Goal: Information Seeking & Learning: Find specific fact

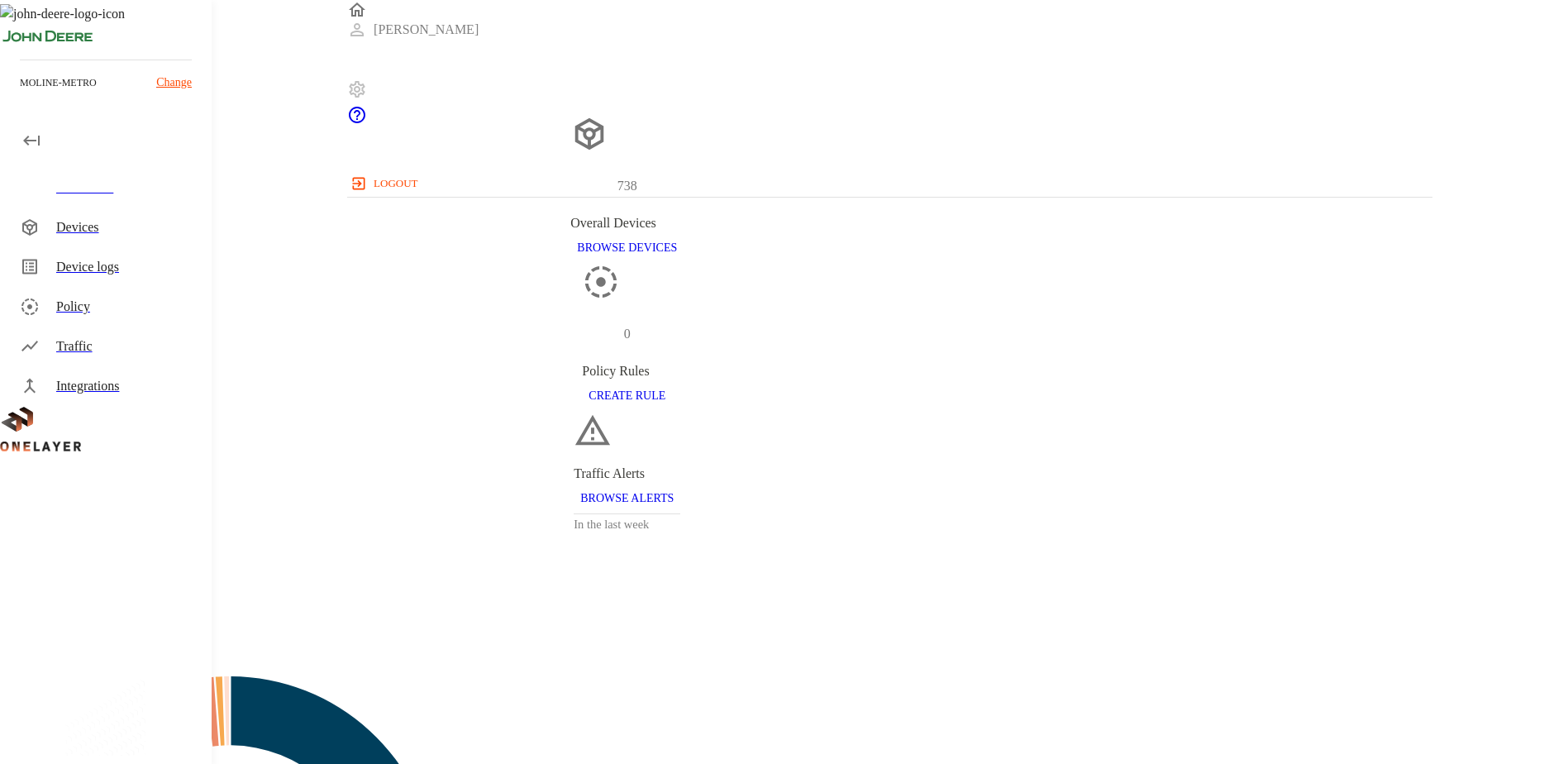
scroll to position [439, 1073]
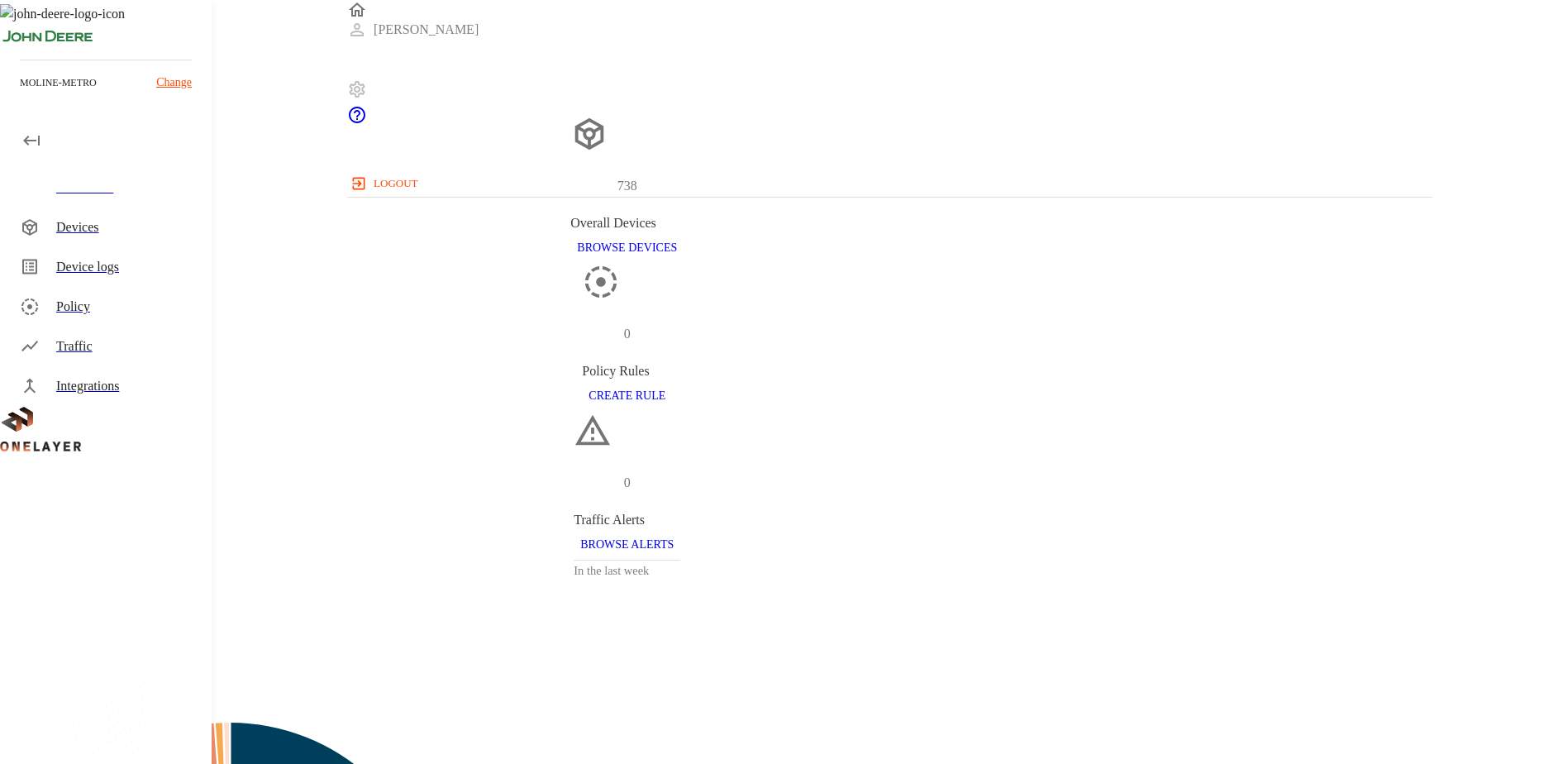
click at [70, 225] on div "Devices" at bounding box center [128, 227] width 142 height 19
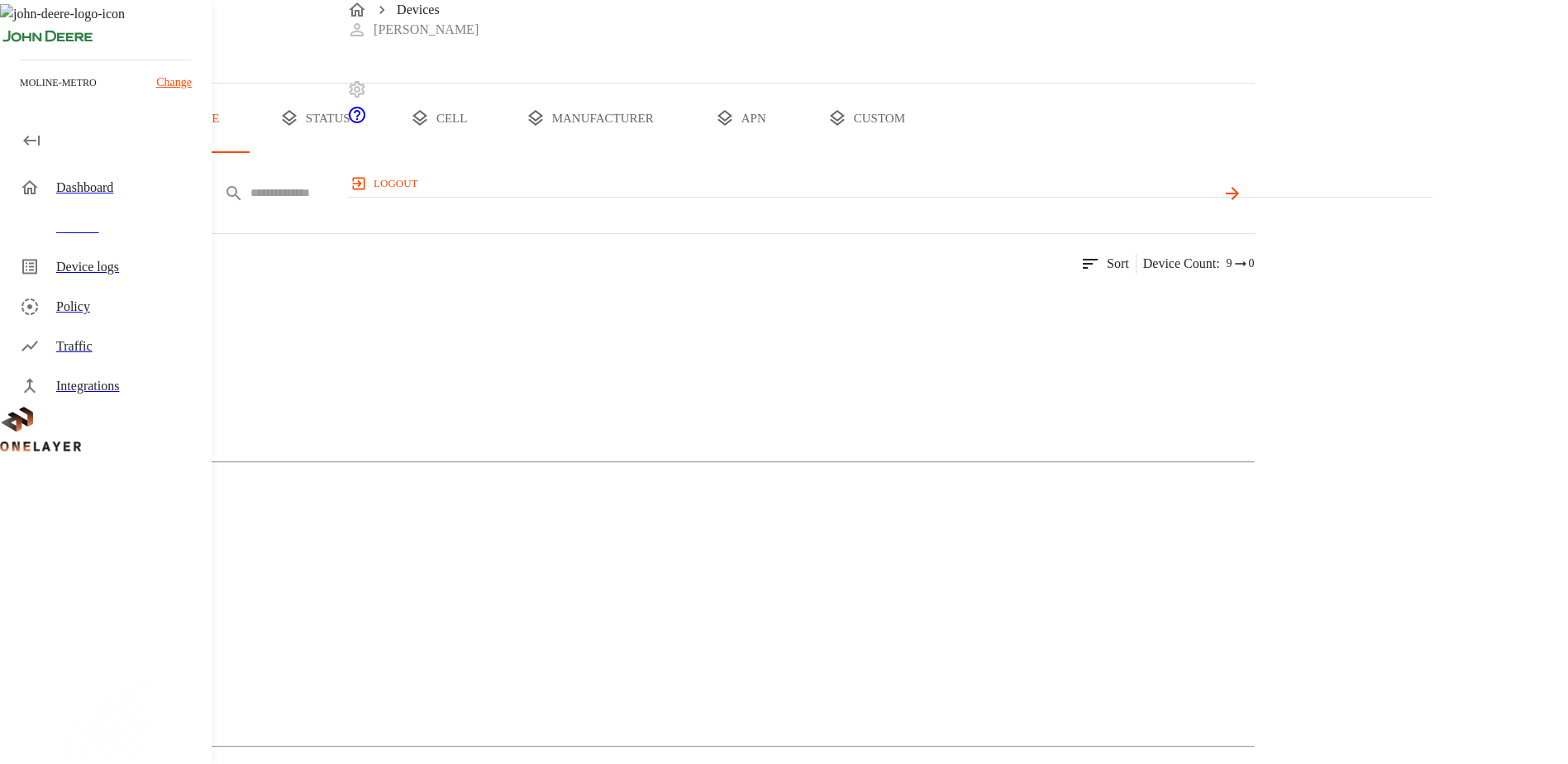
click at [628, 205] on input "text" at bounding box center [733, 193] width 966 height 24
paste input "**********"
type input "**********"
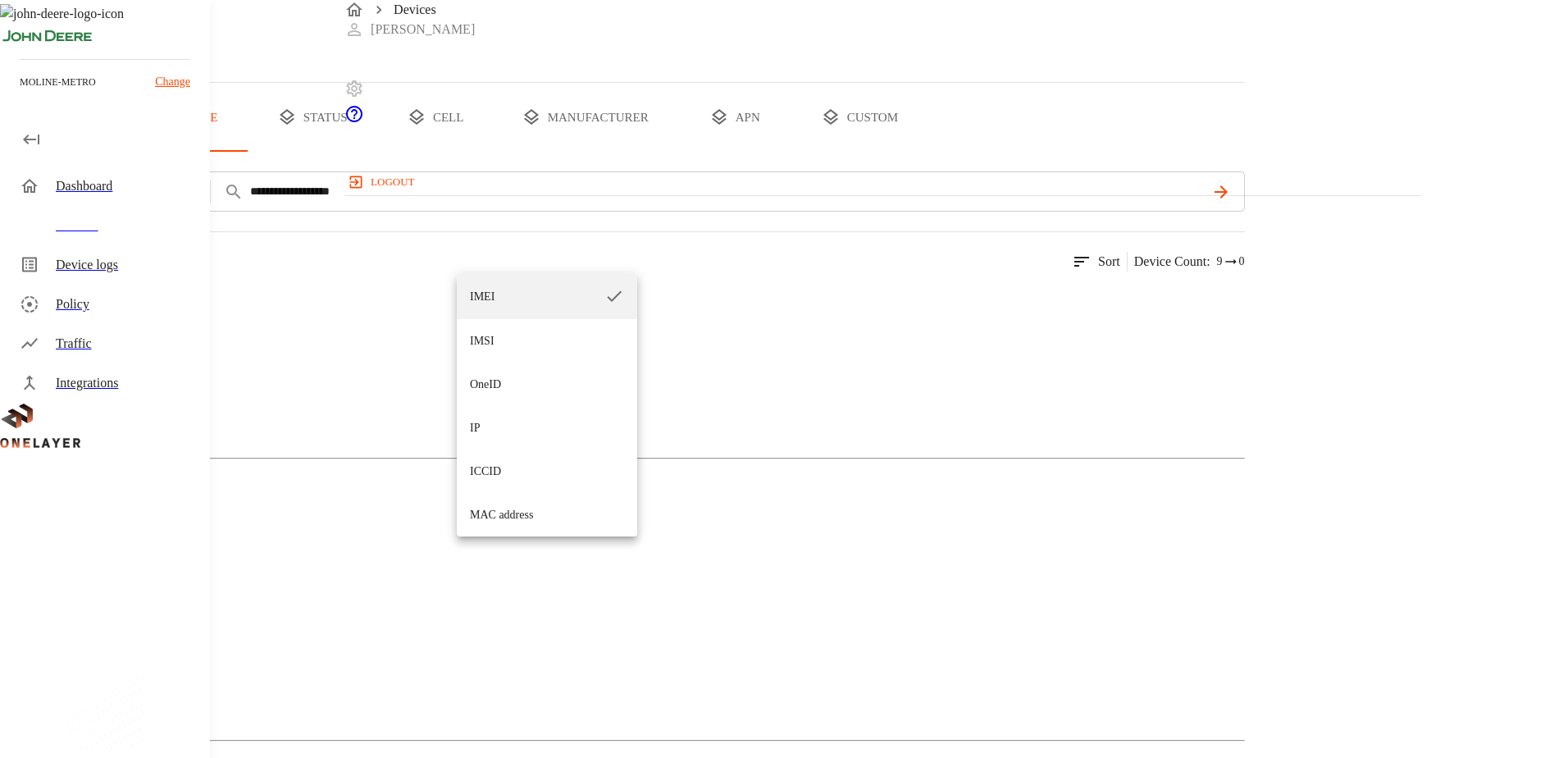
click at [503, 473] on li "ICCID" at bounding box center [546, 471] width 181 height 44
type input "*****"
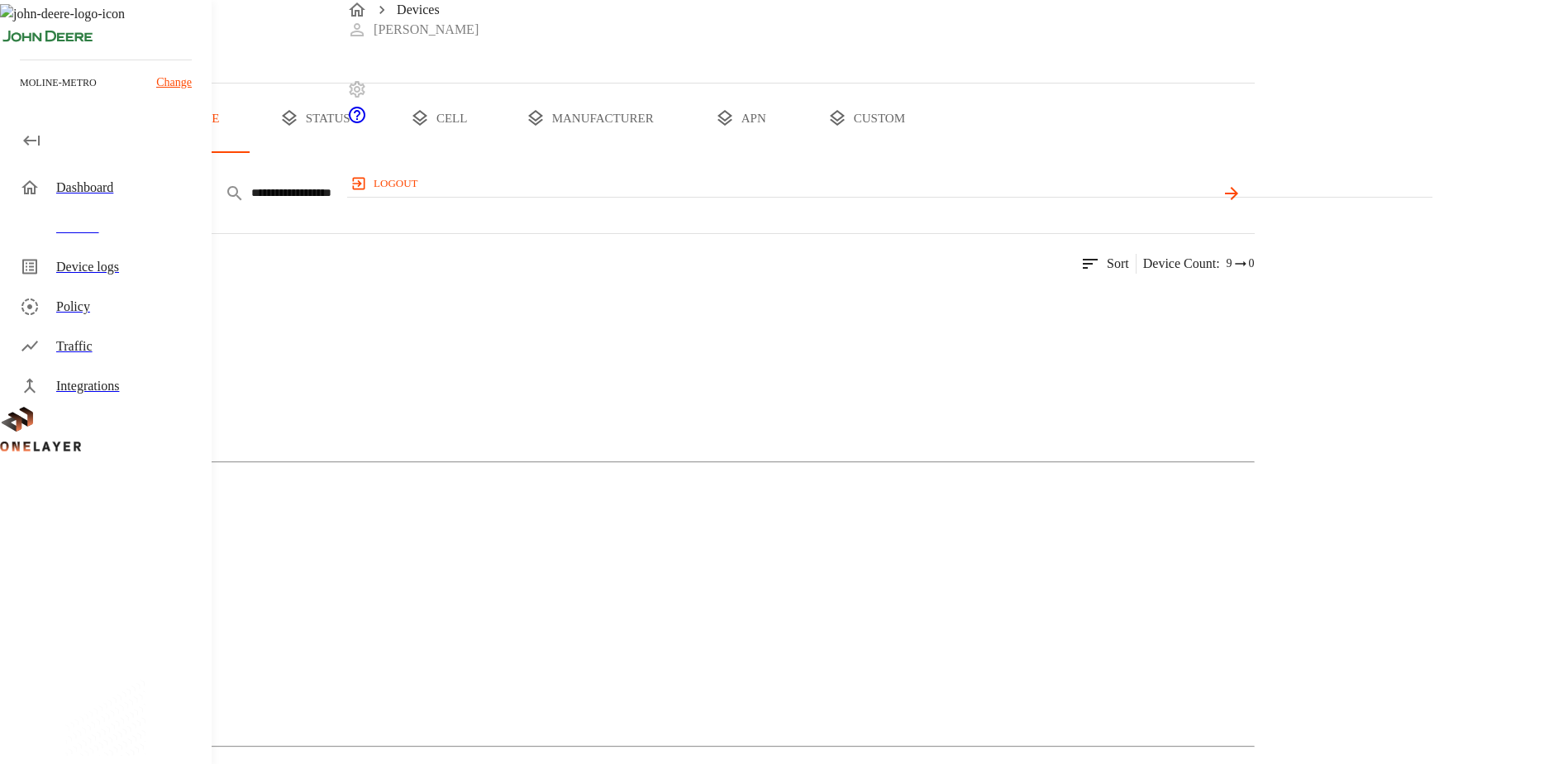
click at [1242, 204] on icon at bounding box center [1232, 193] width 19 height 19
click at [33, 307] on img at bounding box center [33, 307] width 0 height 0
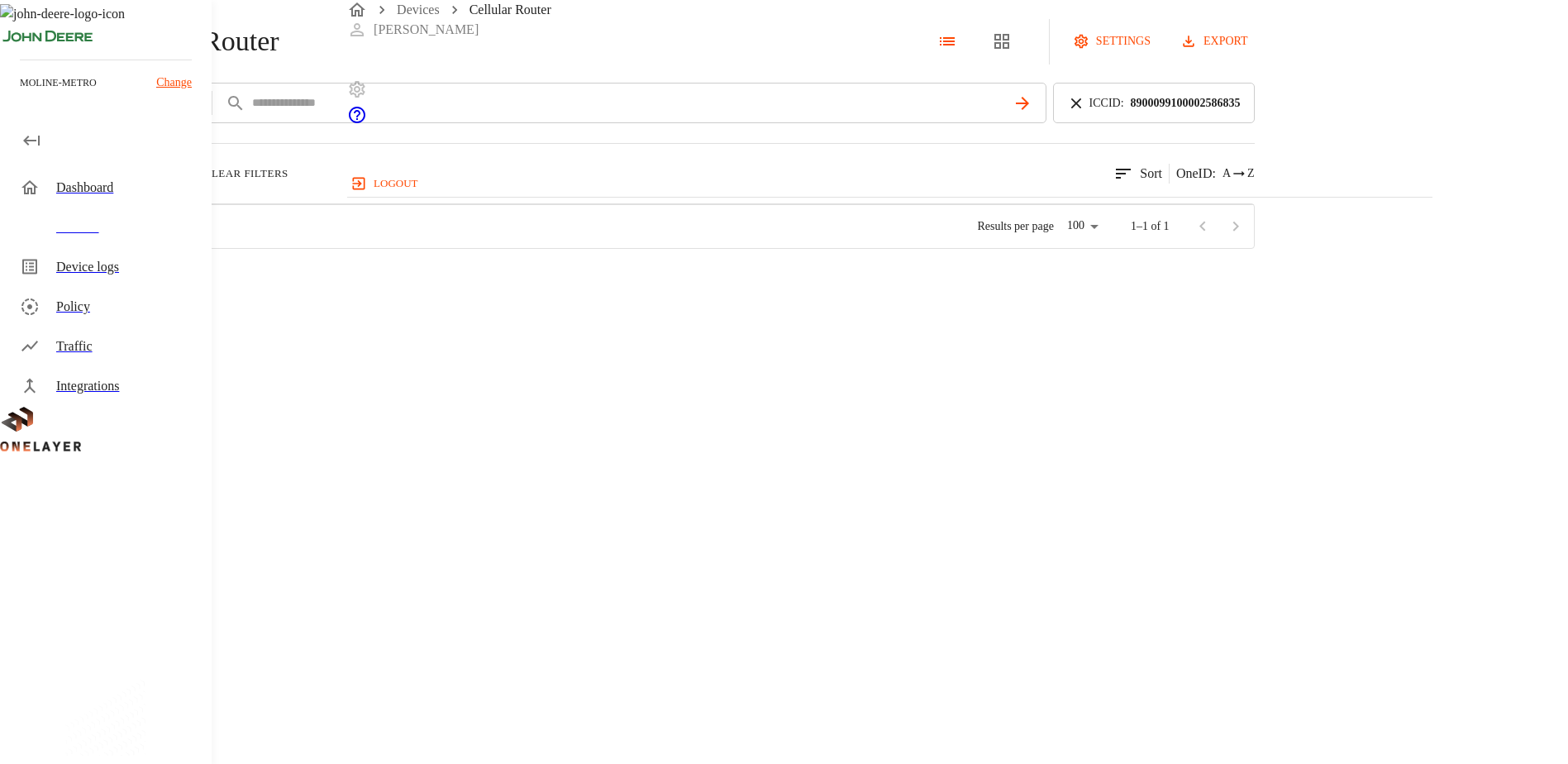
scroll to position [25, 0]
click at [589, 287] on p "869910040218281" at bounding box center [545, 279] width 87 height 17
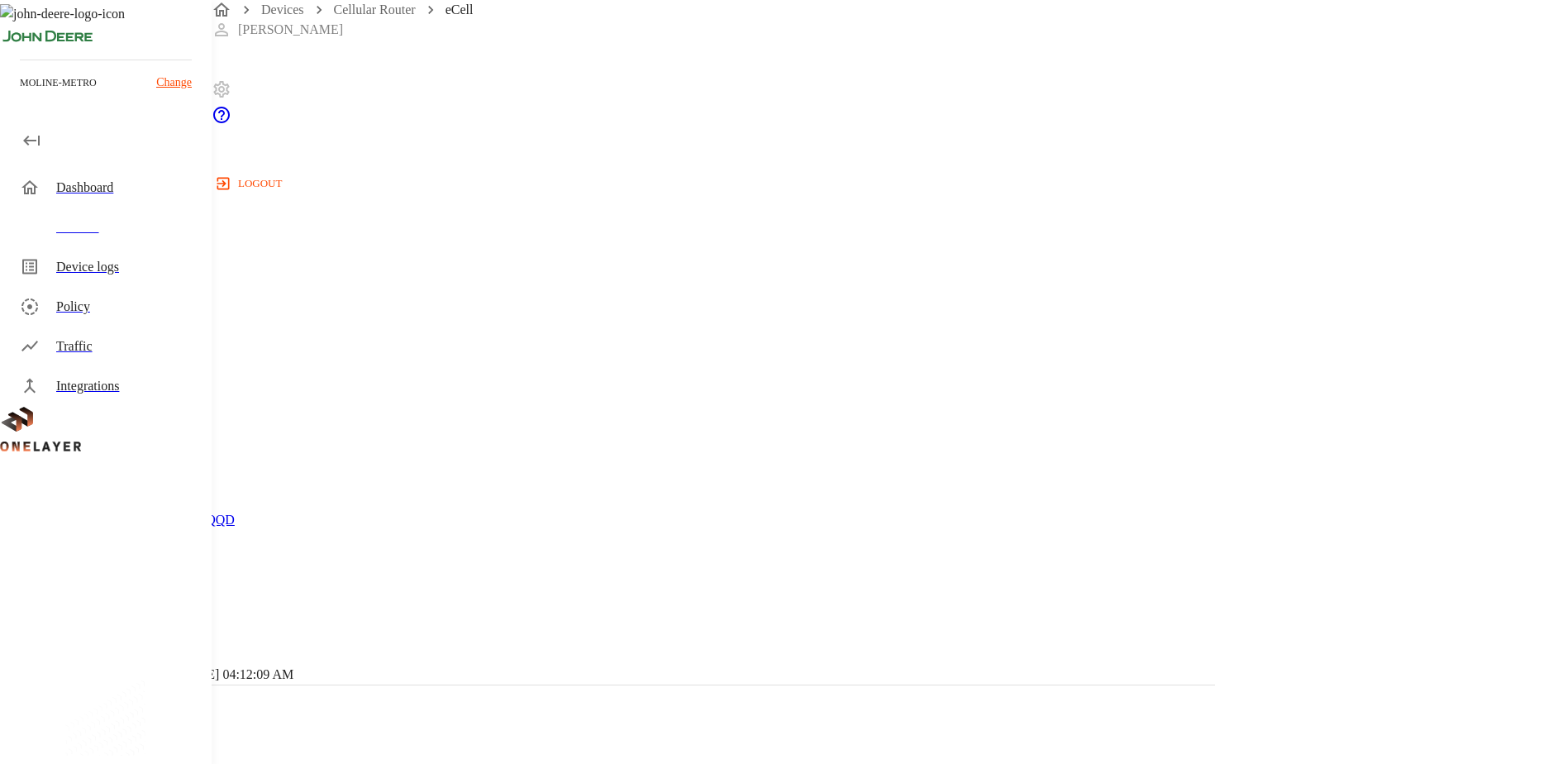
scroll to position [506, 0]
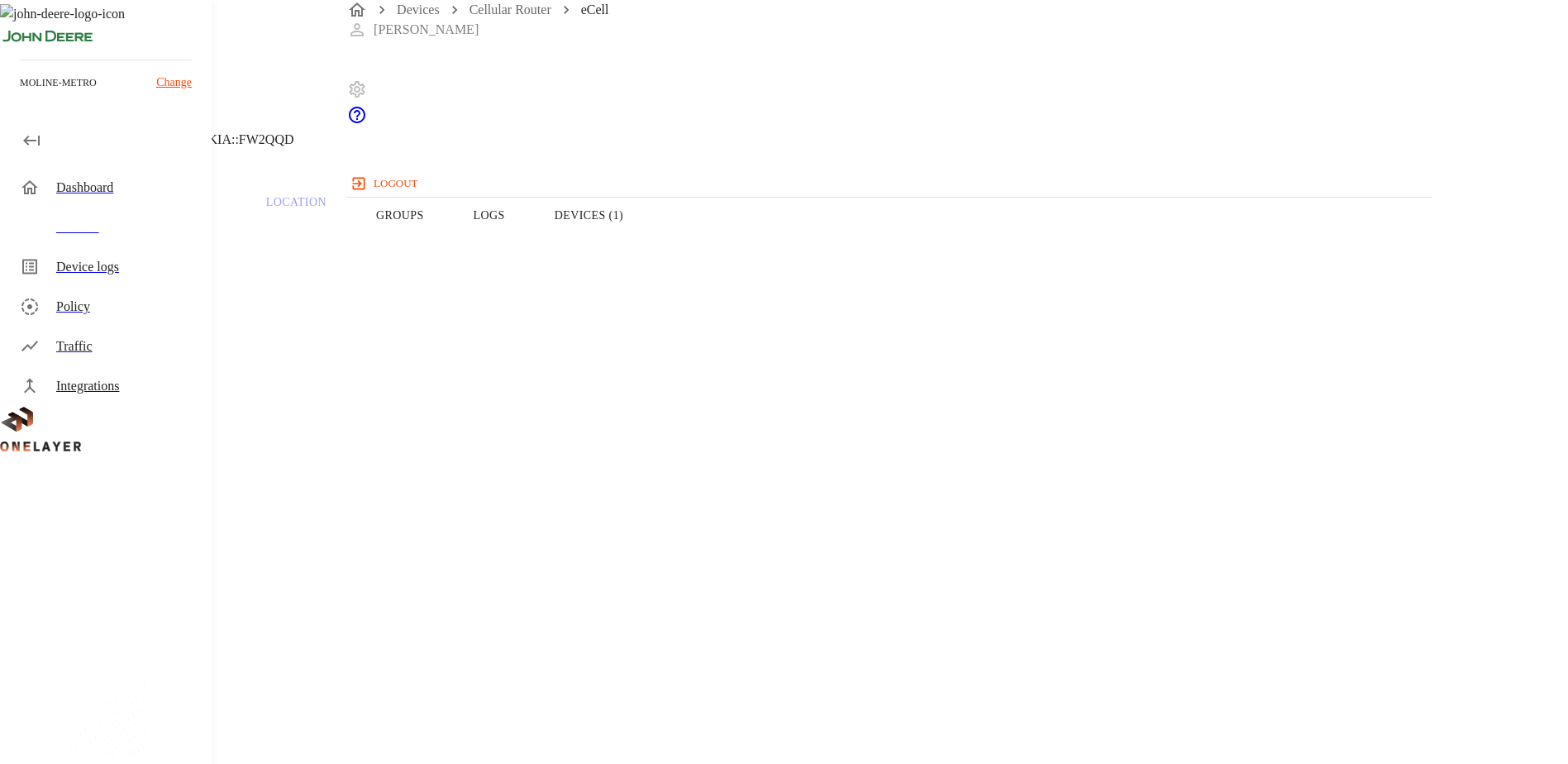
scroll to position [10, 0]
click at [216, 239] on p "Traffic" at bounding box center [177, 231] width 79 height 15
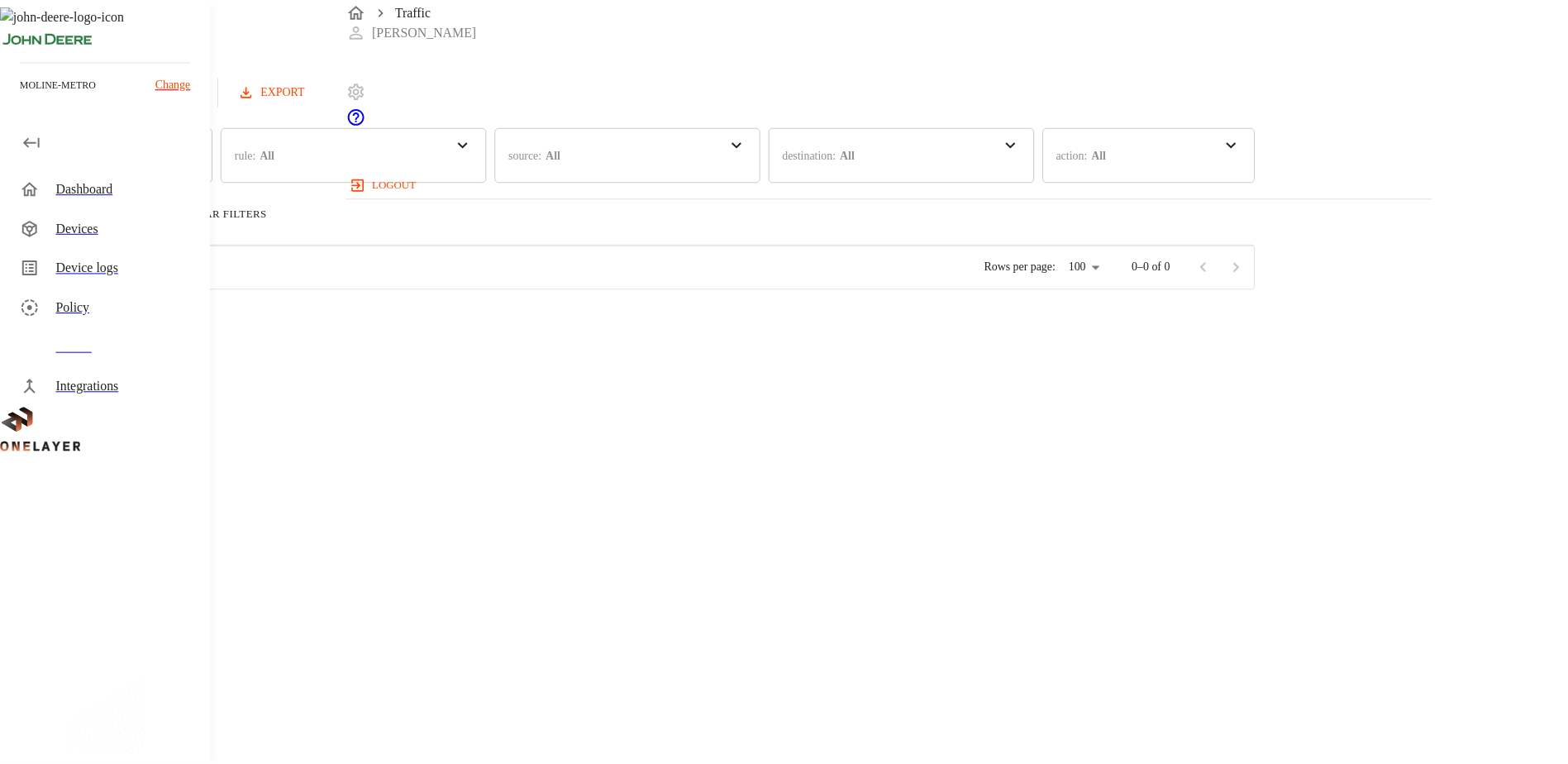
scroll to position [439, 1083]
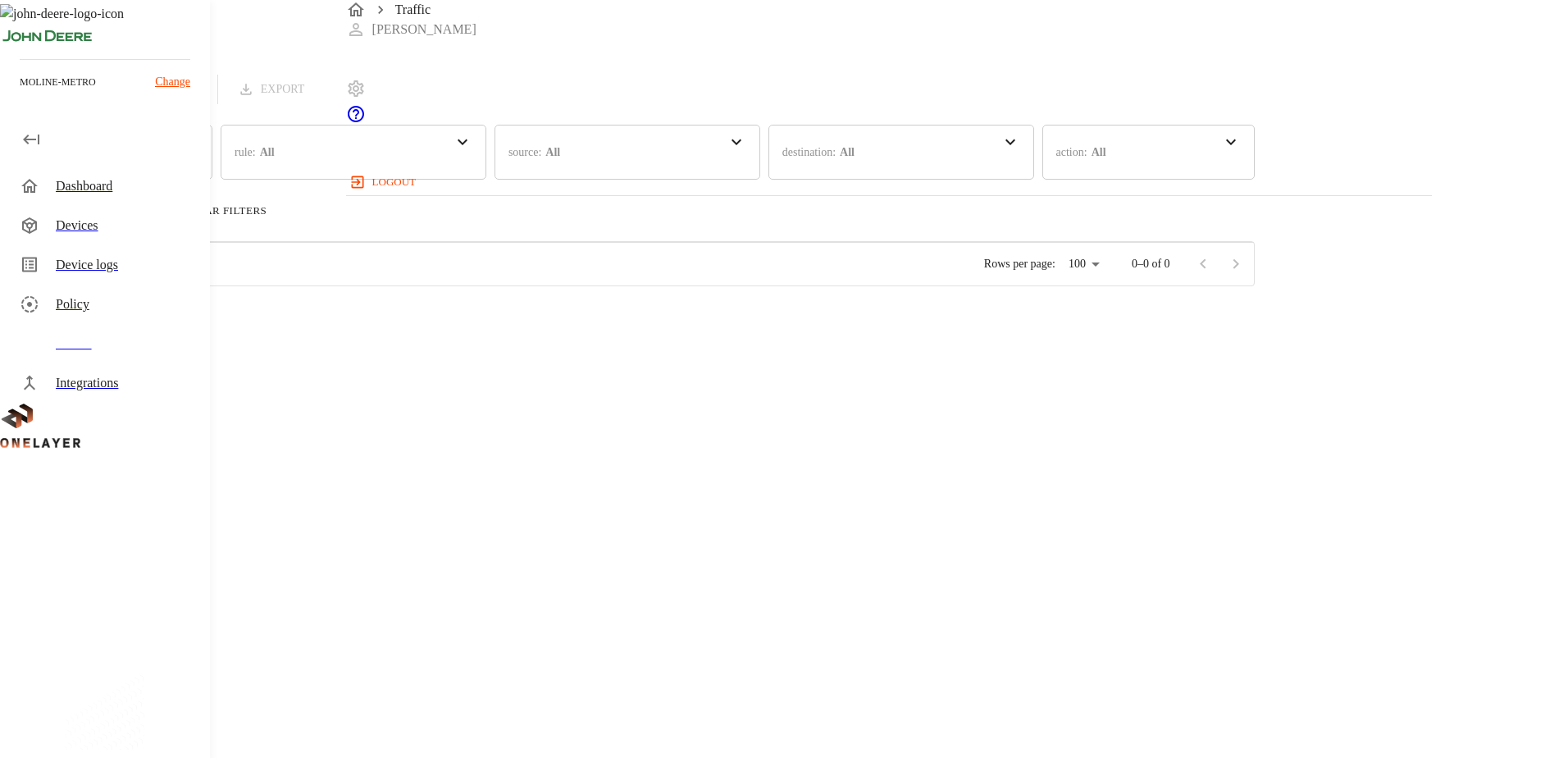
click at [352, 19] on icon "breadcrumb" at bounding box center [356, 10] width 19 height 19
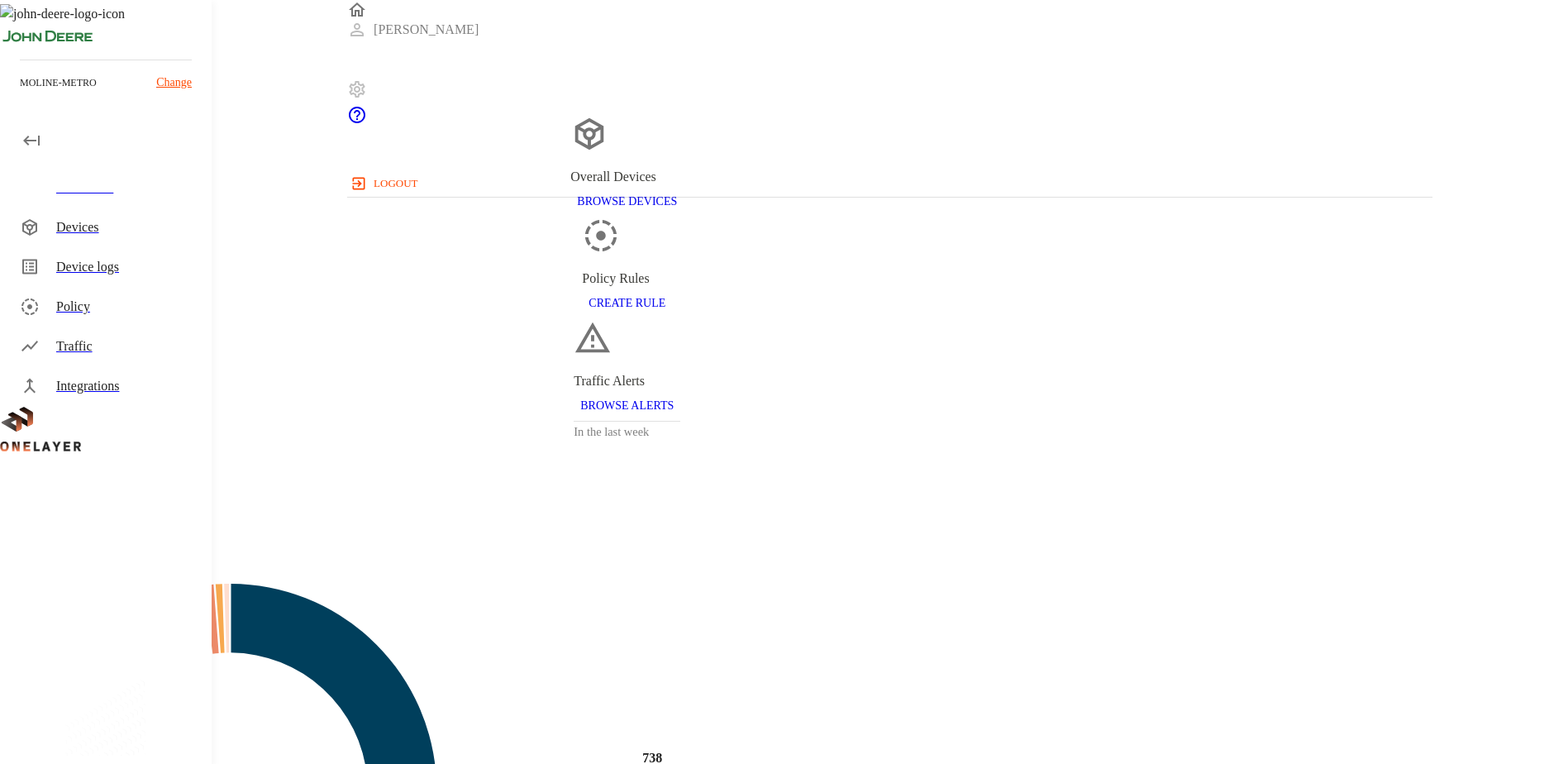
scroll to position [439, 1073]
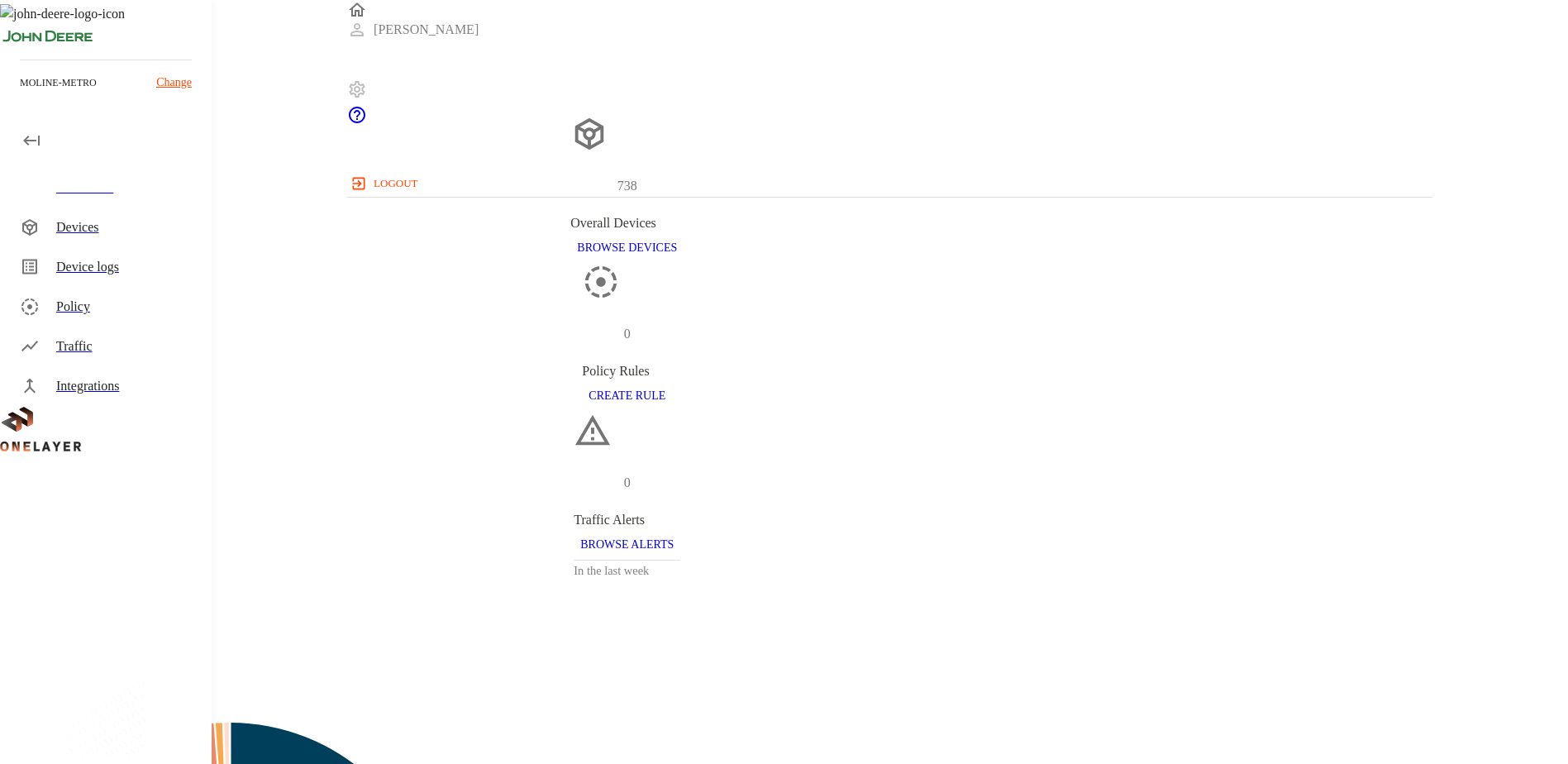
click at [99, 226] on div "Devices" at bounding box center [128, 227] width 142 height 19
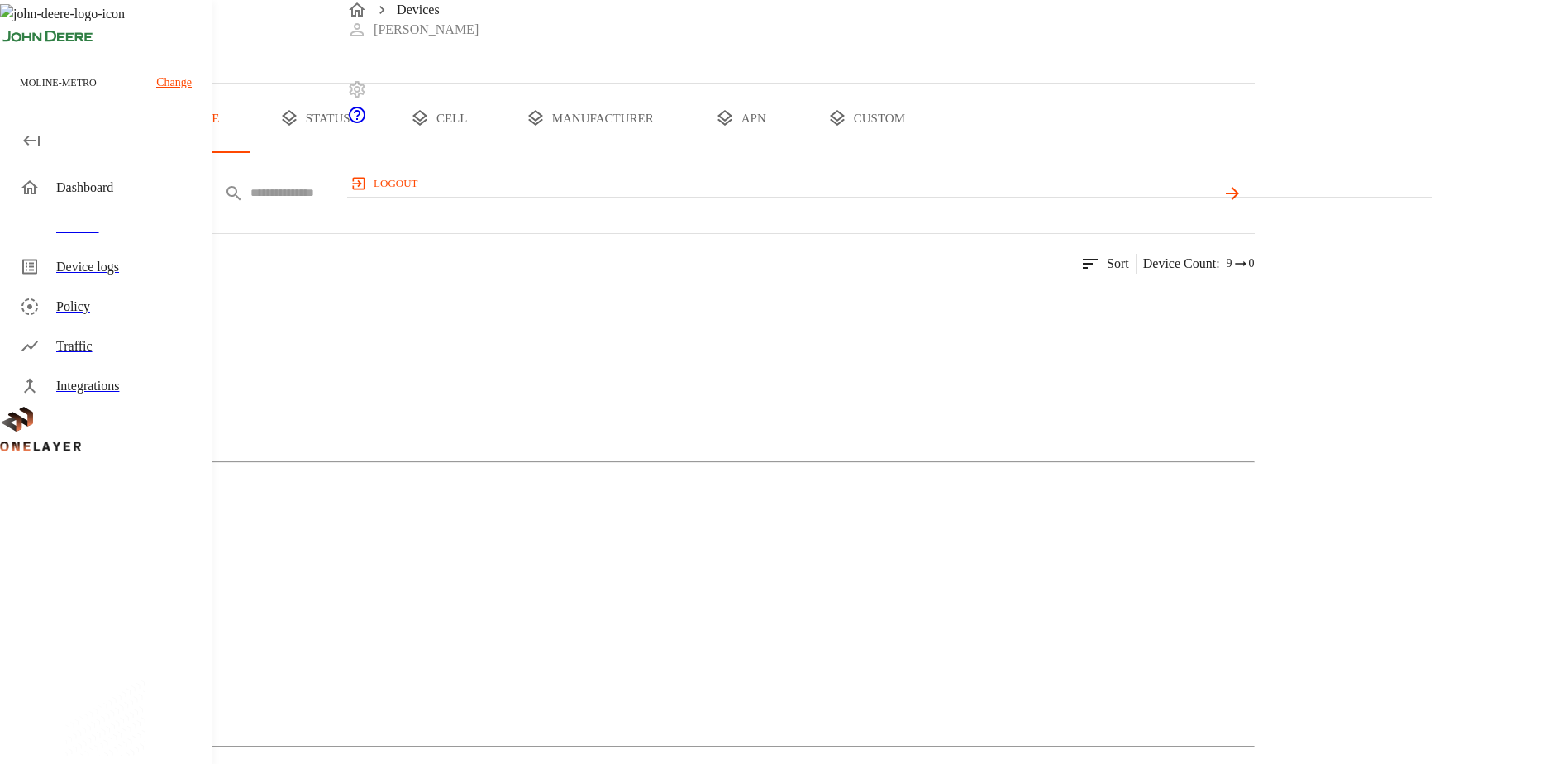
click at [638, 205] on input "text" at bounding box center [733, 193] width 966 height 24
paste input "**********"
type input "**********"
click at [33, 307] on img at bounding box center [33, 307] width 0 height 0
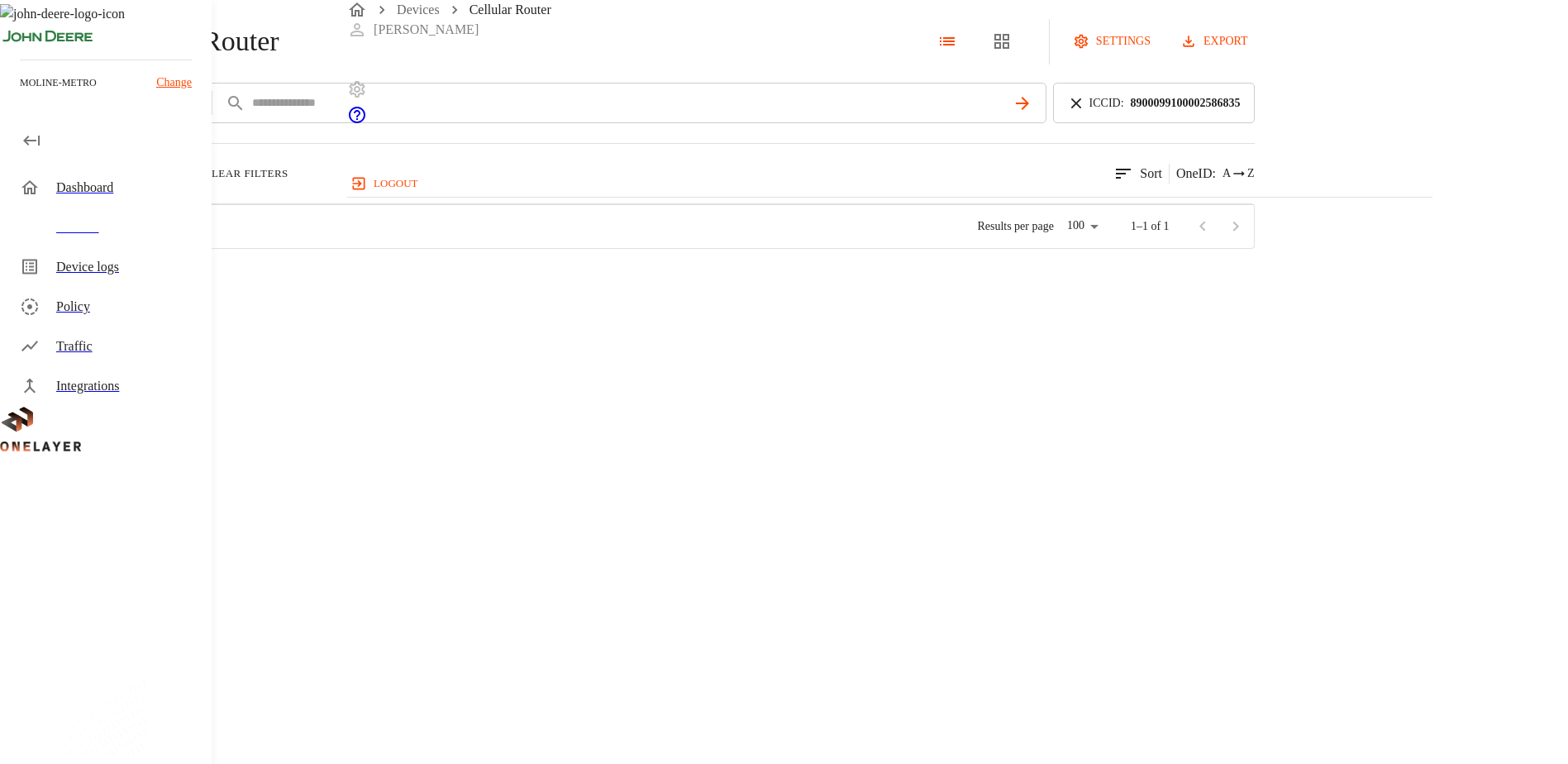
scroll to position [438, 1071]
click at [413, 289] on h3 "1" at bounding box center [409, 280] width 7 height 19
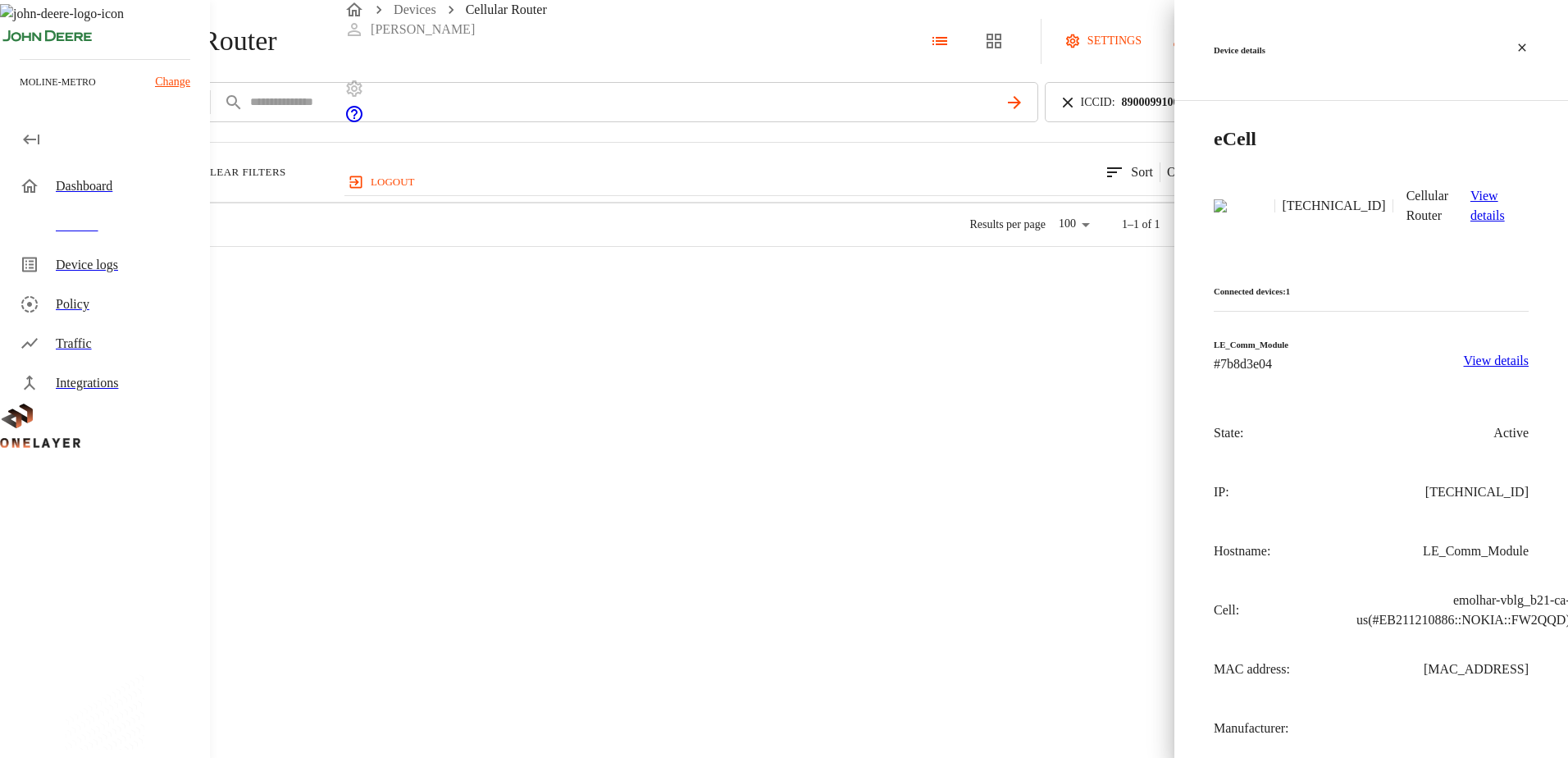
click at [1497, 351] on p "View details" at bounding box center [1495, 361] width 65 height 19
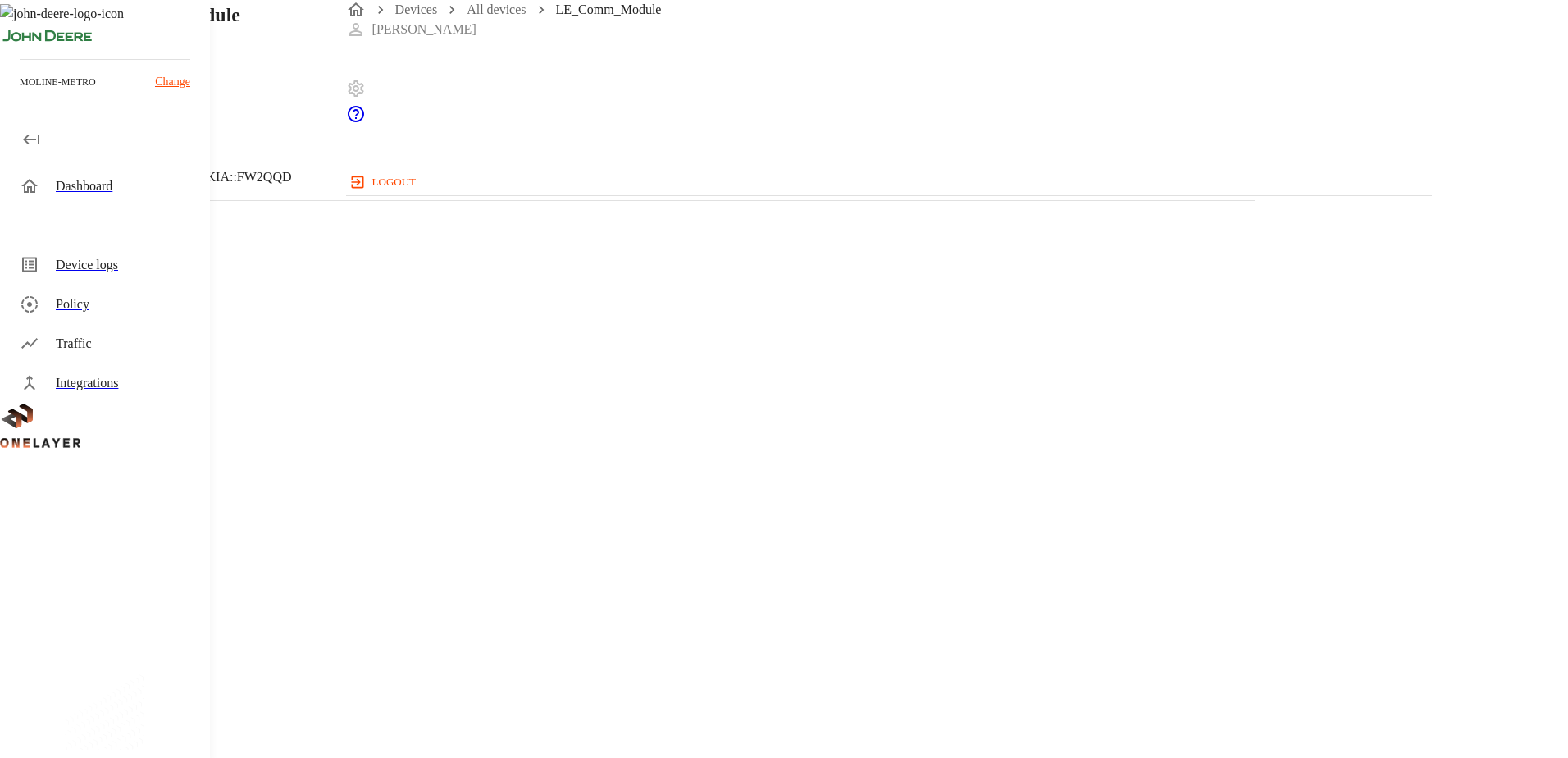
drag, startPoint x: 995, startPoint y: 315, endPoint x: 877, endPoint y: 317, distance: 118.0
click at [877, 699] on section "MAC address: [MAC_ADDRESS]" at bounding box center [627, 725] width 1176 height 52
copy p "[MAC_ADDRESS]"
click at [62, 220] on div "Devices" at bounding box center [127, 225] width 141 height 19
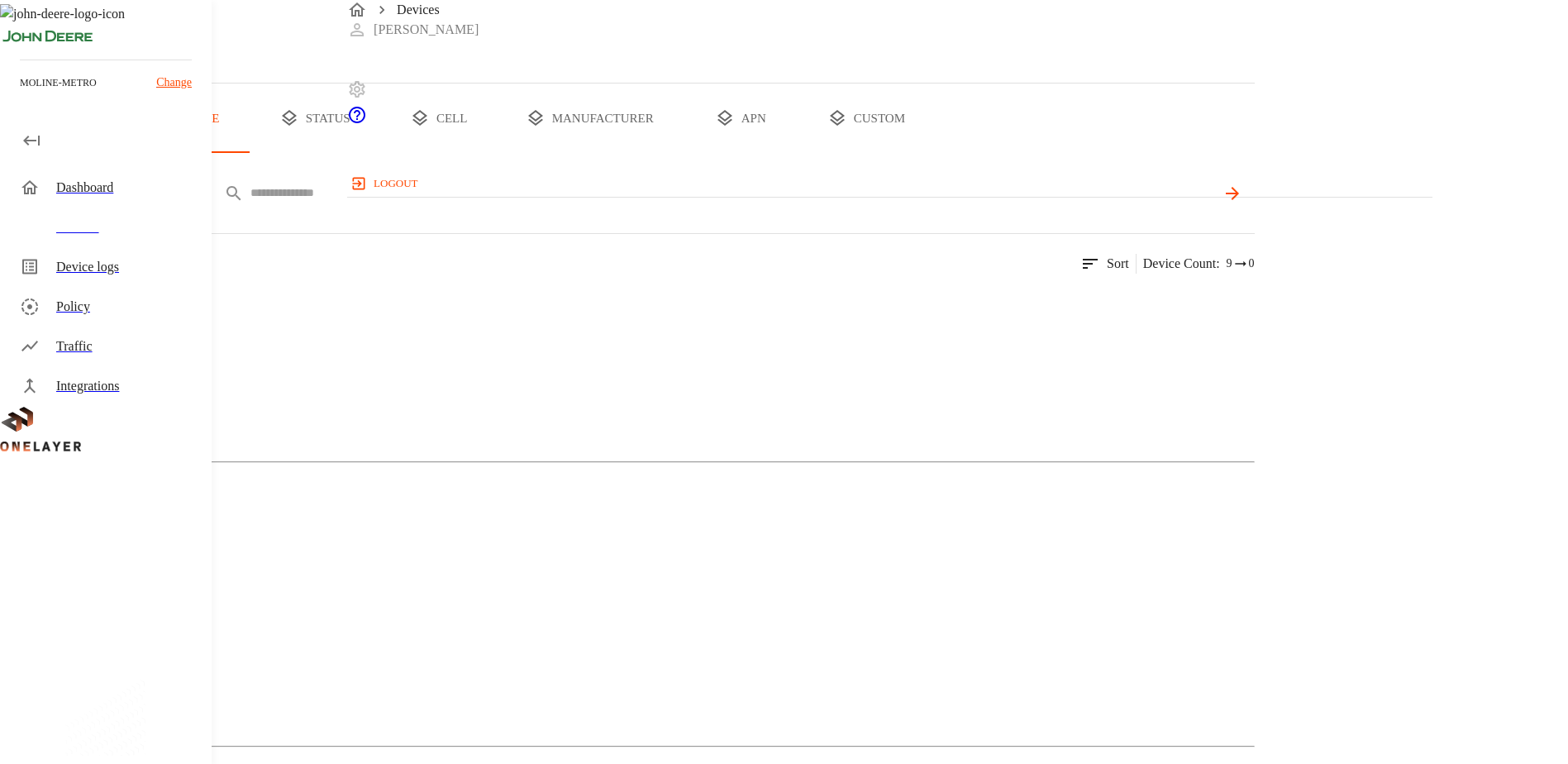
drag, startPoint x: 600, startPoint y: 254, endPoint x: 631, endPoint y: 264, distance: 32.6
click at [601, 205] on input "text" at bounding box center [733, 193] width 966 height 24
paste input "**********"
type input "**********"
click at [465, 409] on div "Cellular Router" at bounding box center [627, 367] width 1254 height 83
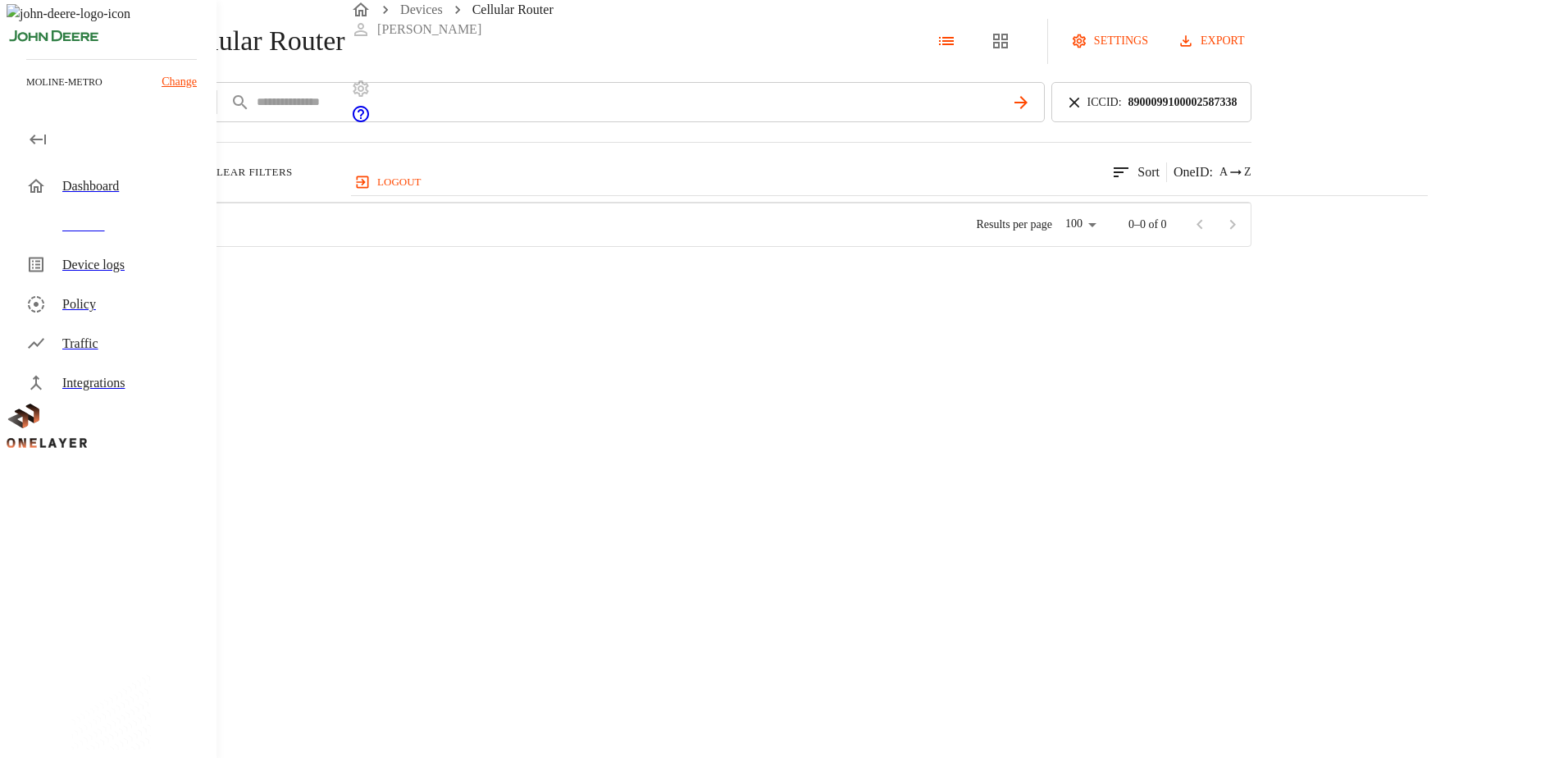
scroll to position [434, 1062]
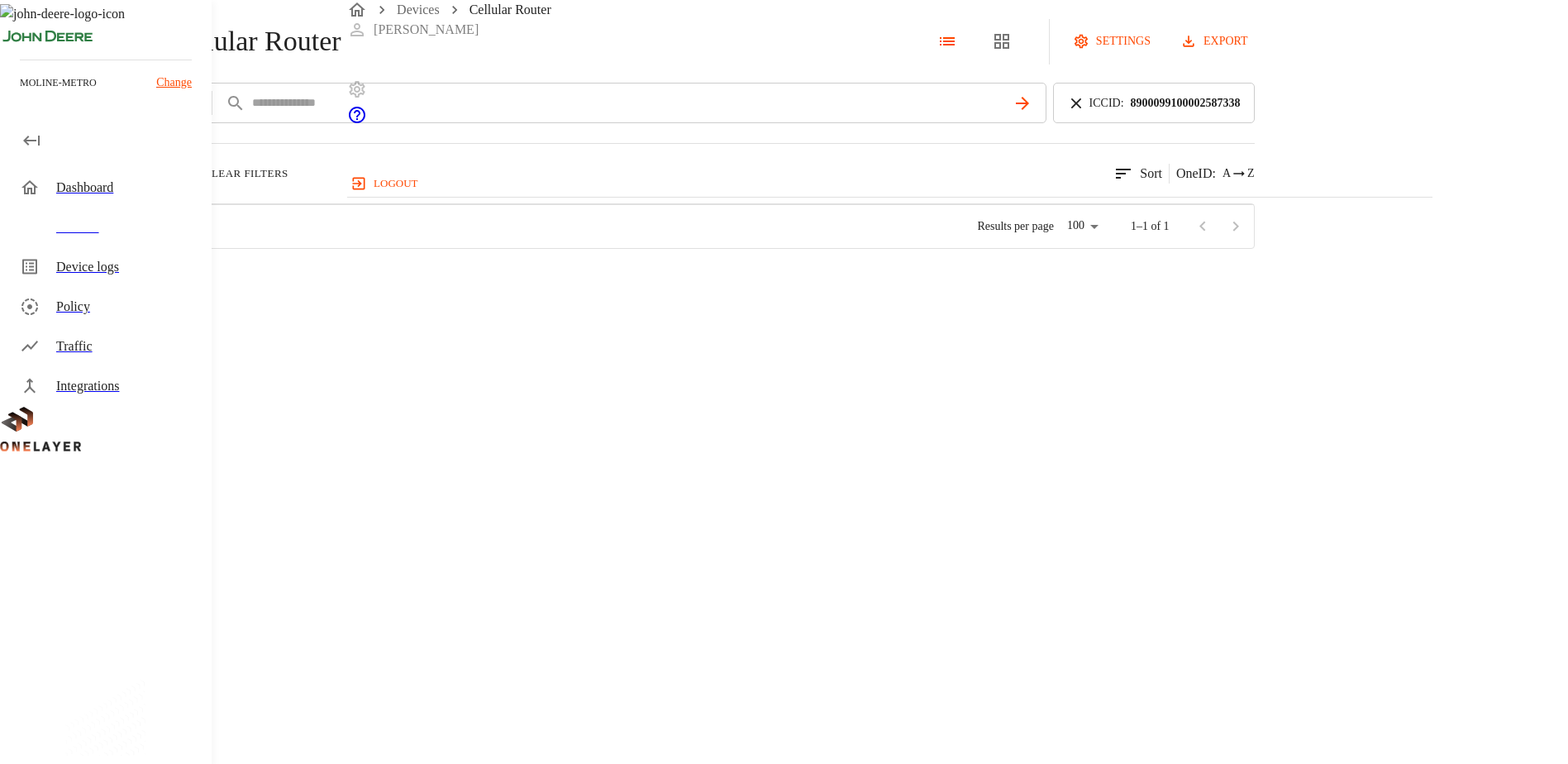
click at [413, 289] on h3 "1" at bounding box center [409, 280] width 7 height 19
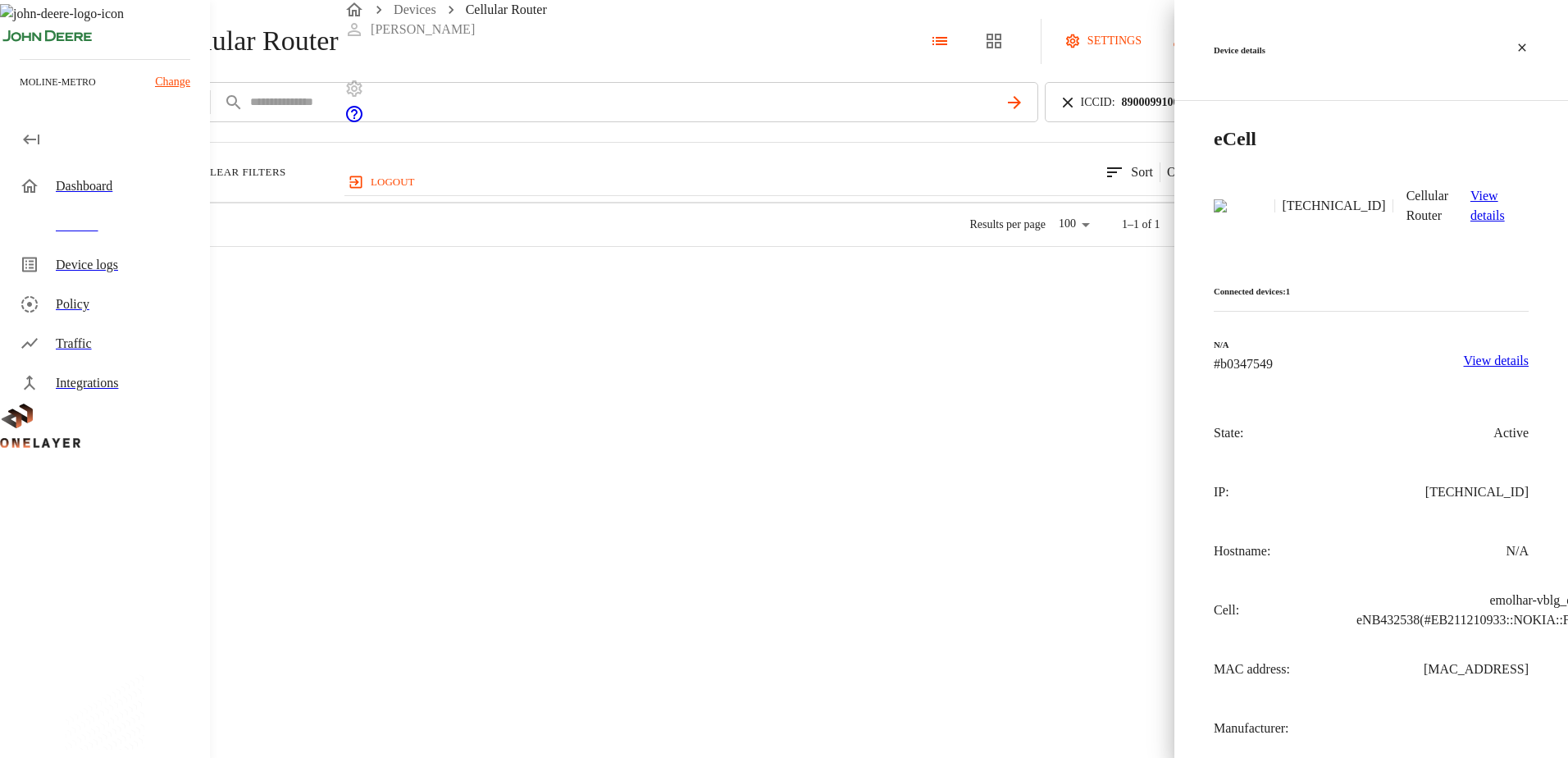
click at [1489, 351] on p "View details" at bounding box center [1495, 361] width 65 height 19
